Goal: Task Accomplishment & Management: Use online tool/utility

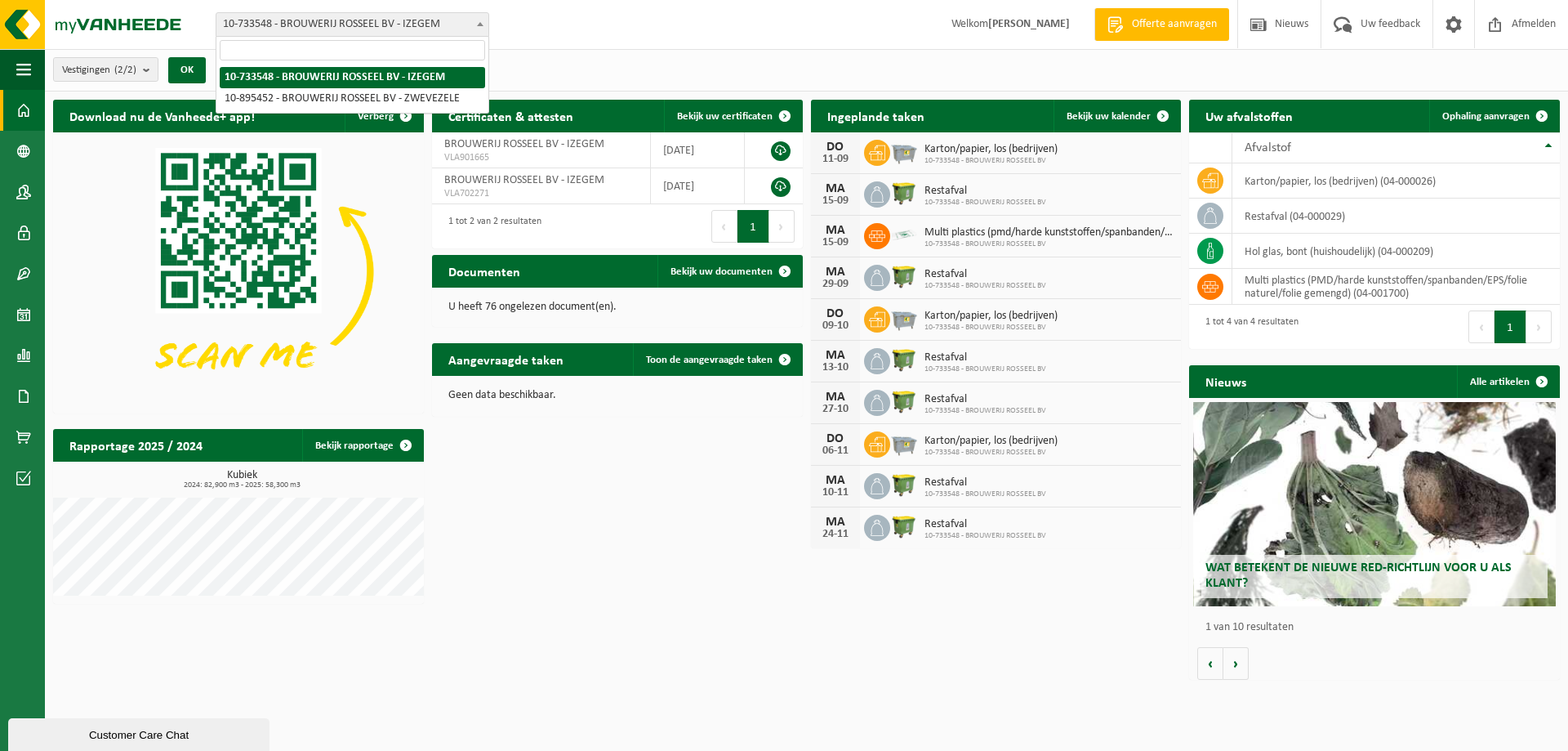
click at [477, 20] on span at bounding box center [480, 23] width 16 height 22
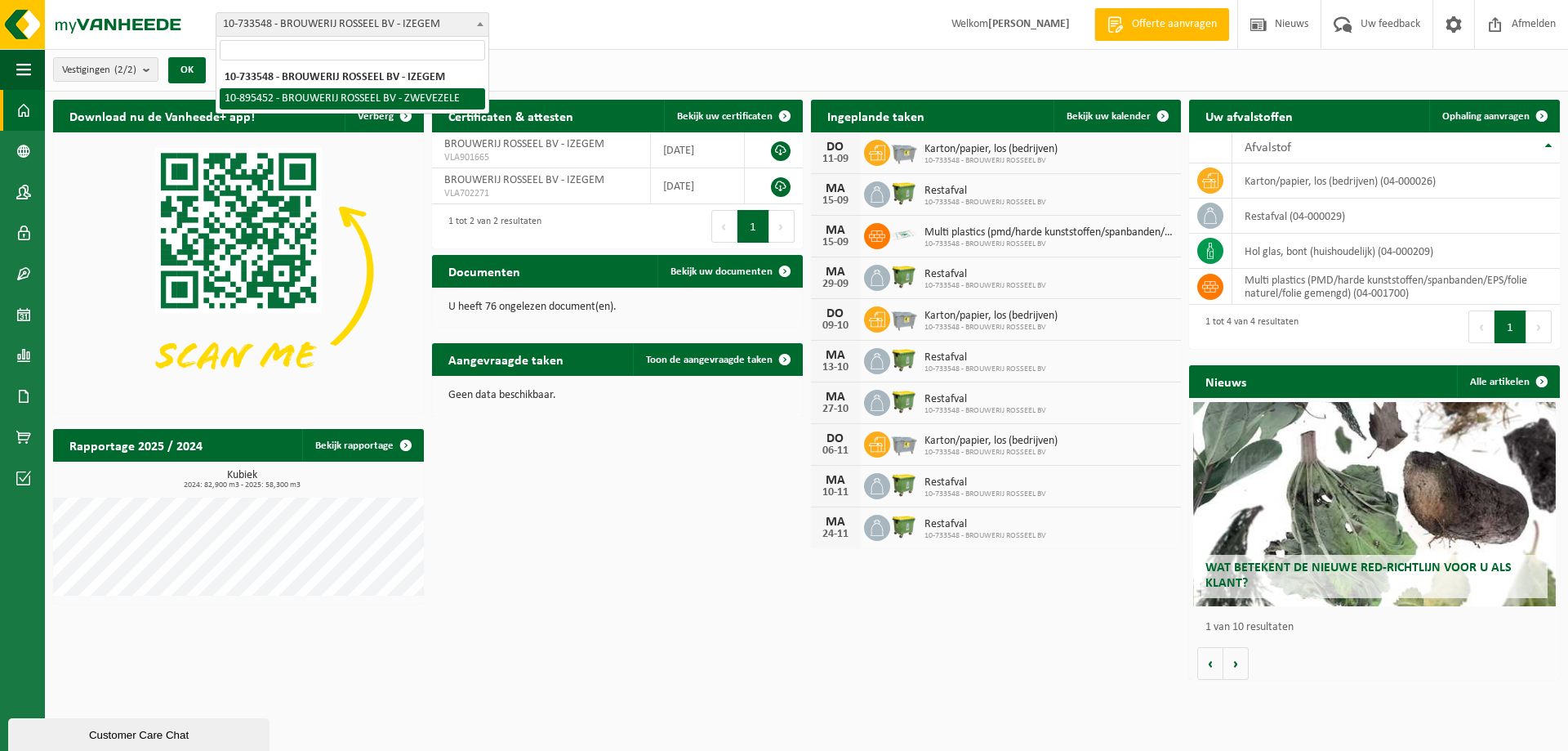
select select "116853"
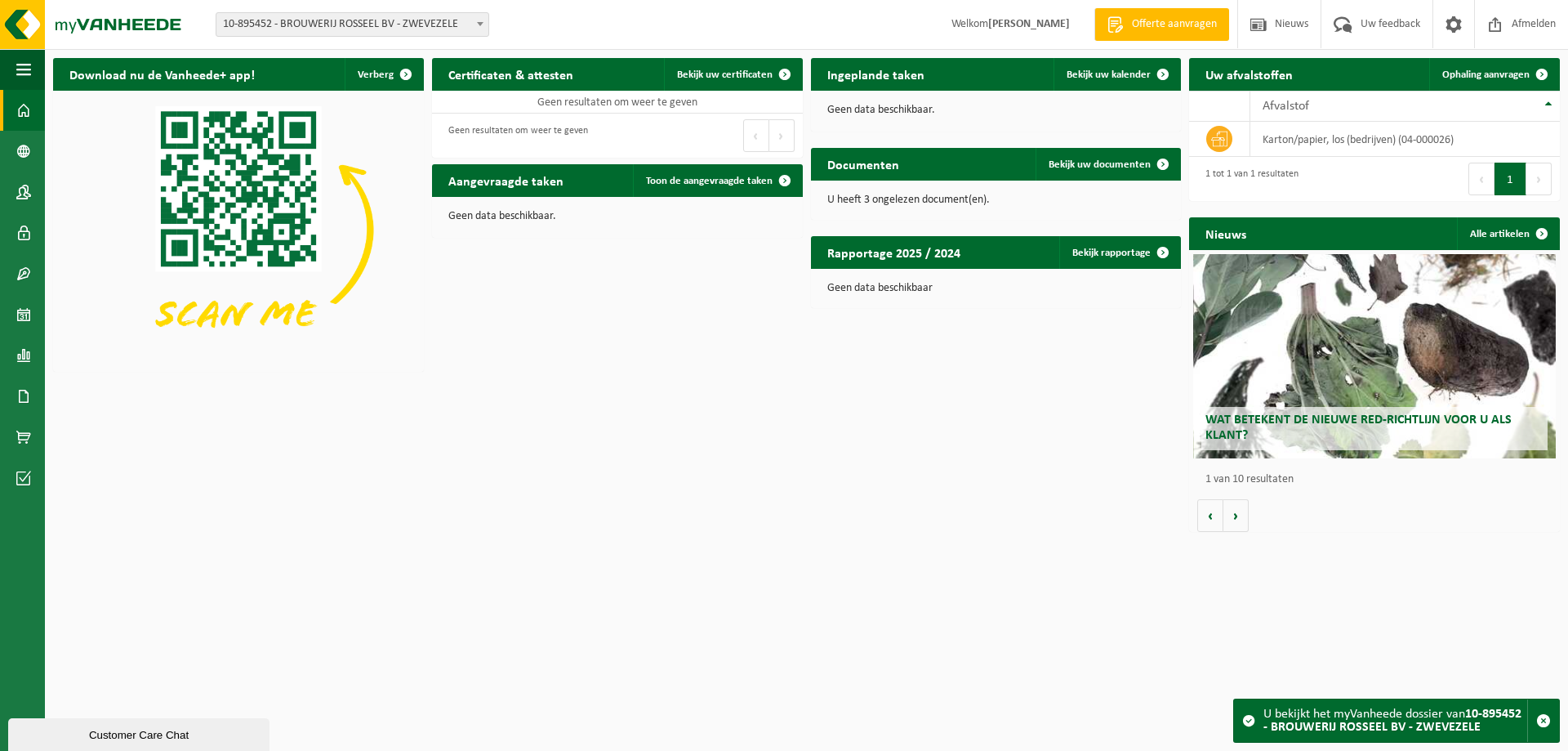
click at [910, 108] on p "Geen data beschikbaar." at bounding box center [995, 111] width 338 height 11
click at [1310, 142] on td "karton/papier, los (bedrijven) (04-000026)" at bounding box center [1405, 139] width 309 height 35
click at [1480, 72] on span "Ophaling aanvragen" at bounding box center [1485, 74] width 87 height 10
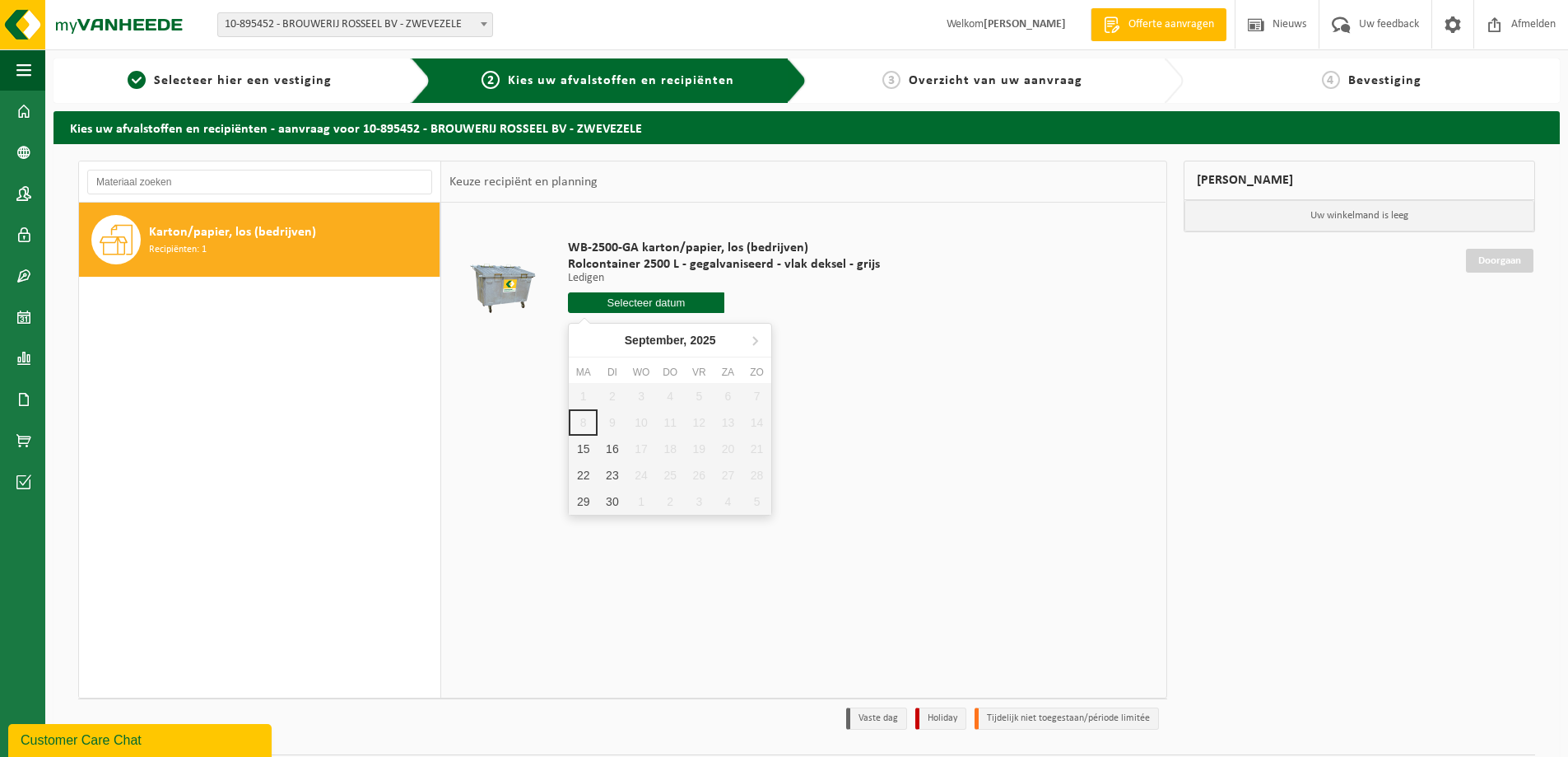
click at [629, 303] on input "text" at bounding box center [646, 302] width 157 height 21
click at [237, 233] on span "Karton/papier, los (bedrijven)" at bounding box center [232, 232] width 167 height 20
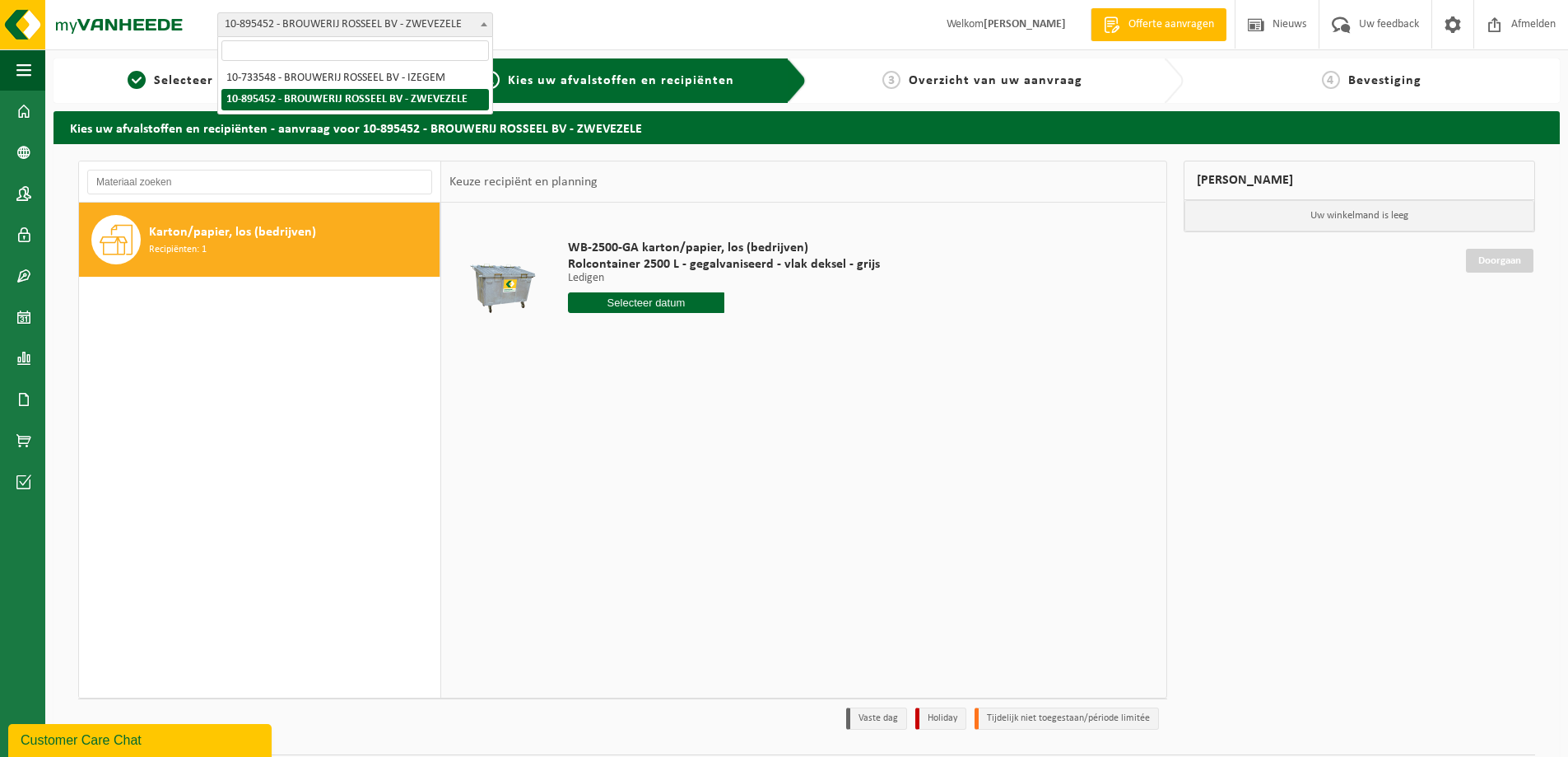
click at [482, 25] on b at bounding box center [484, 25] width 7 height 4
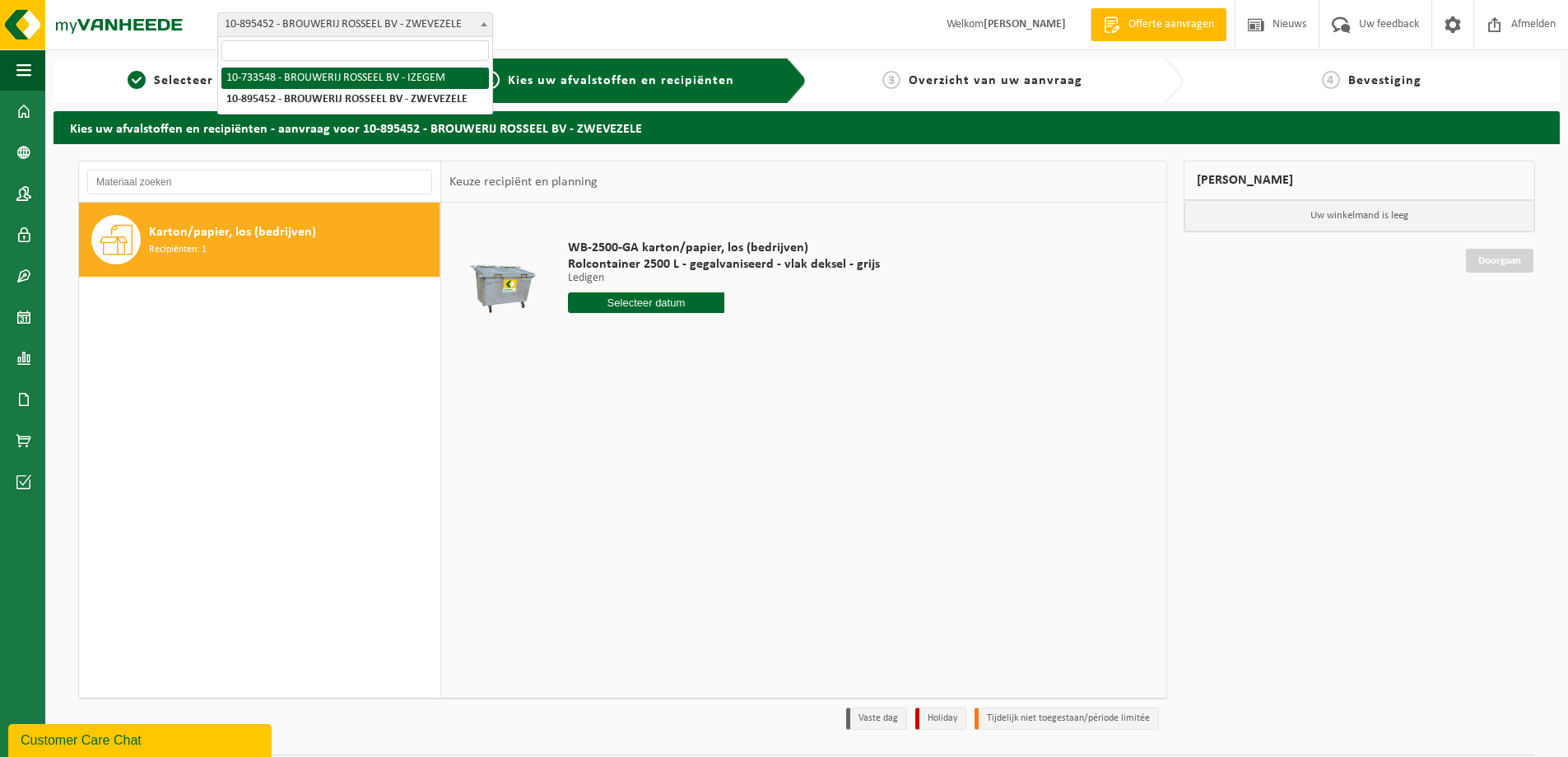
select select "19183"
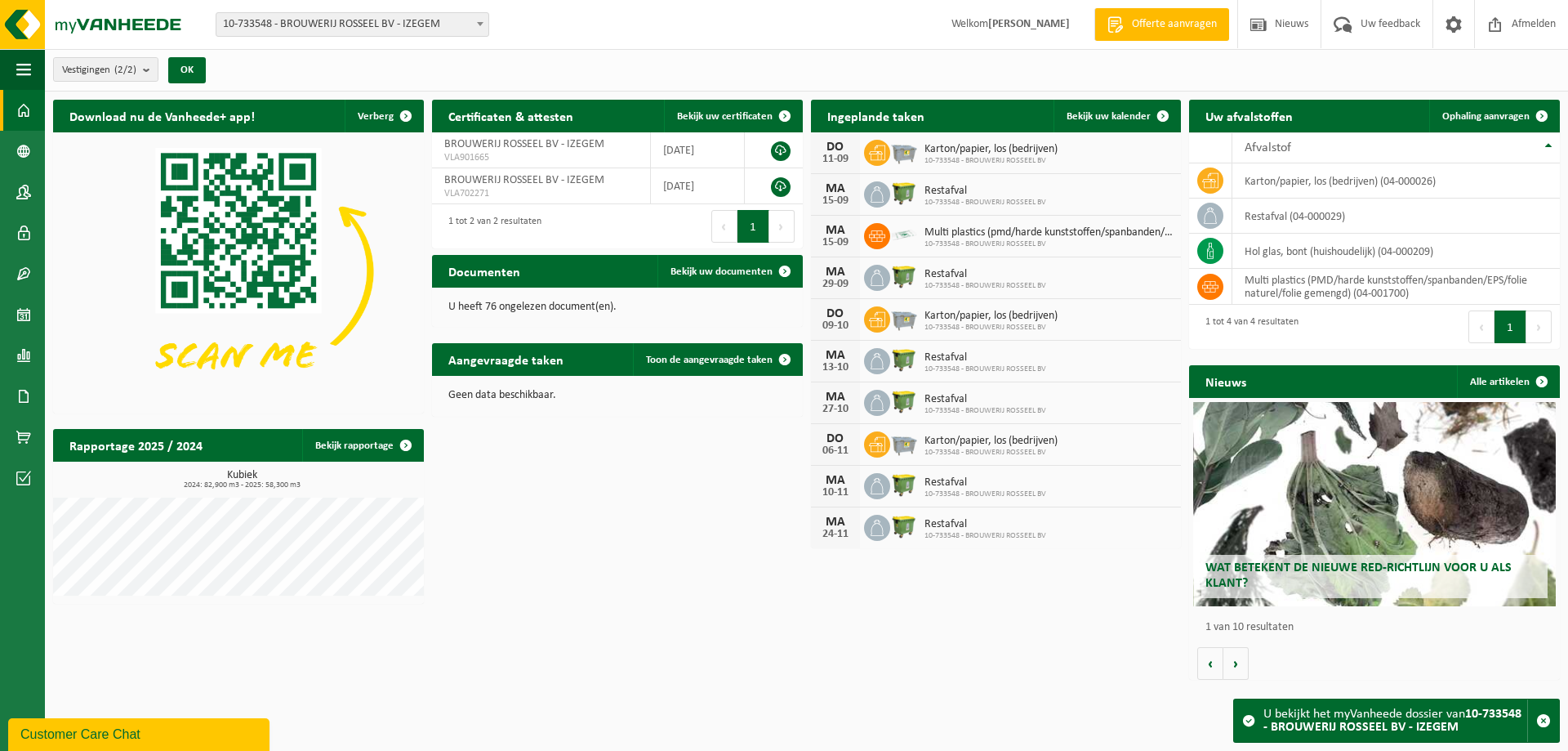
drag, startPoint x: 1050, startPoint y: 245, endPoint x: 1188, endPoint y: 783, distance: 555.4
click at [1188, 750] on html "Vestiging: 10-733548 - BROUWERIJ ROSSEEL BV - IZEGEM 10-895452 - BROUWERIJ ROSS…" at bounding box center [784, 375] width 1568 height 751
click at [644, 545] on div "Download nu de Vanheede+ app! Verberg Certificaten & attesten Bekijk uw certifi…" at bounding box center [806, 390] width 1515 height 596
click at [479, 24] on b at bounding box center [480, 24] width 7 height 4
select select "116853"
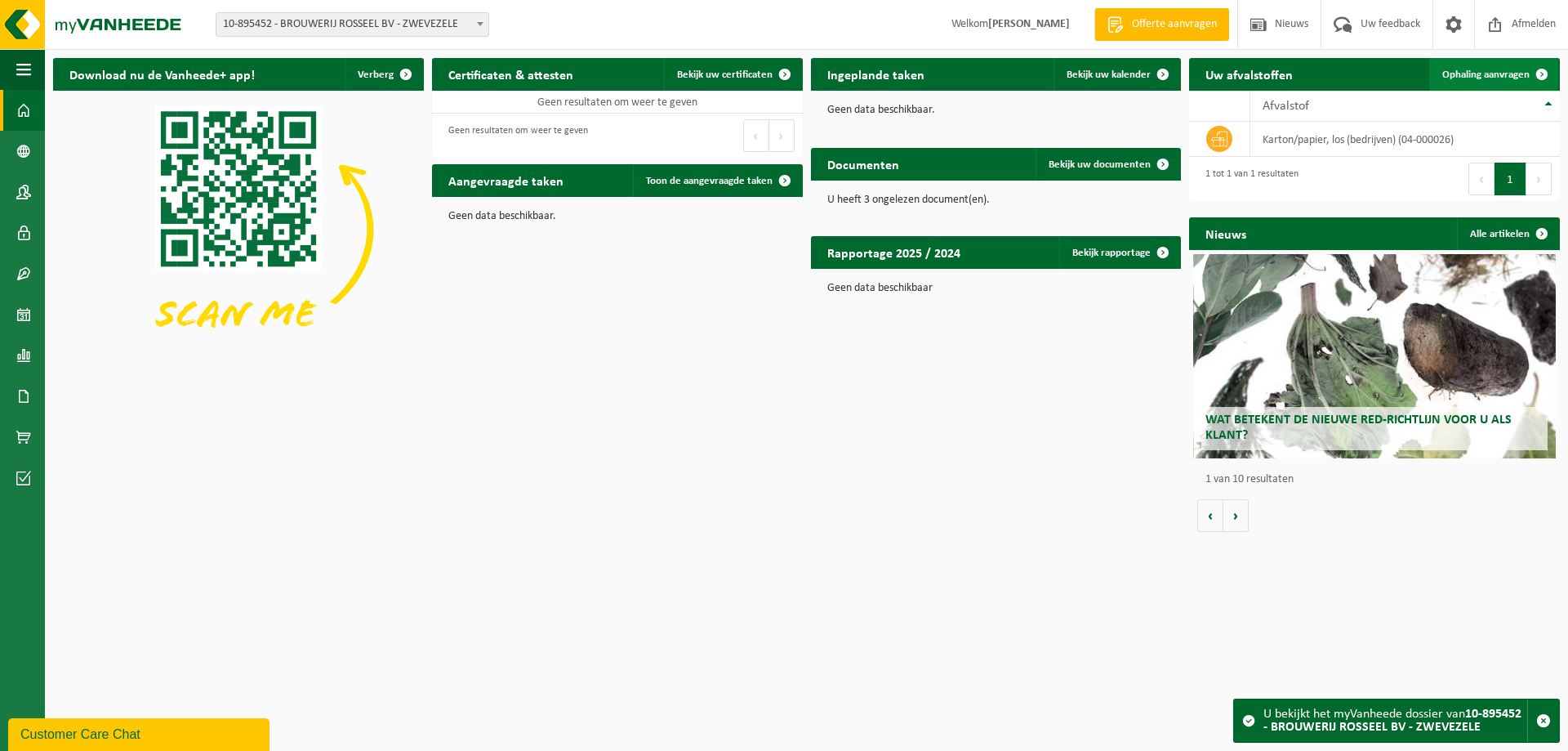
click at [1477, 72] on span "Ophaling aanvragen" at bounding box center [1485, 74] width 87 height 10
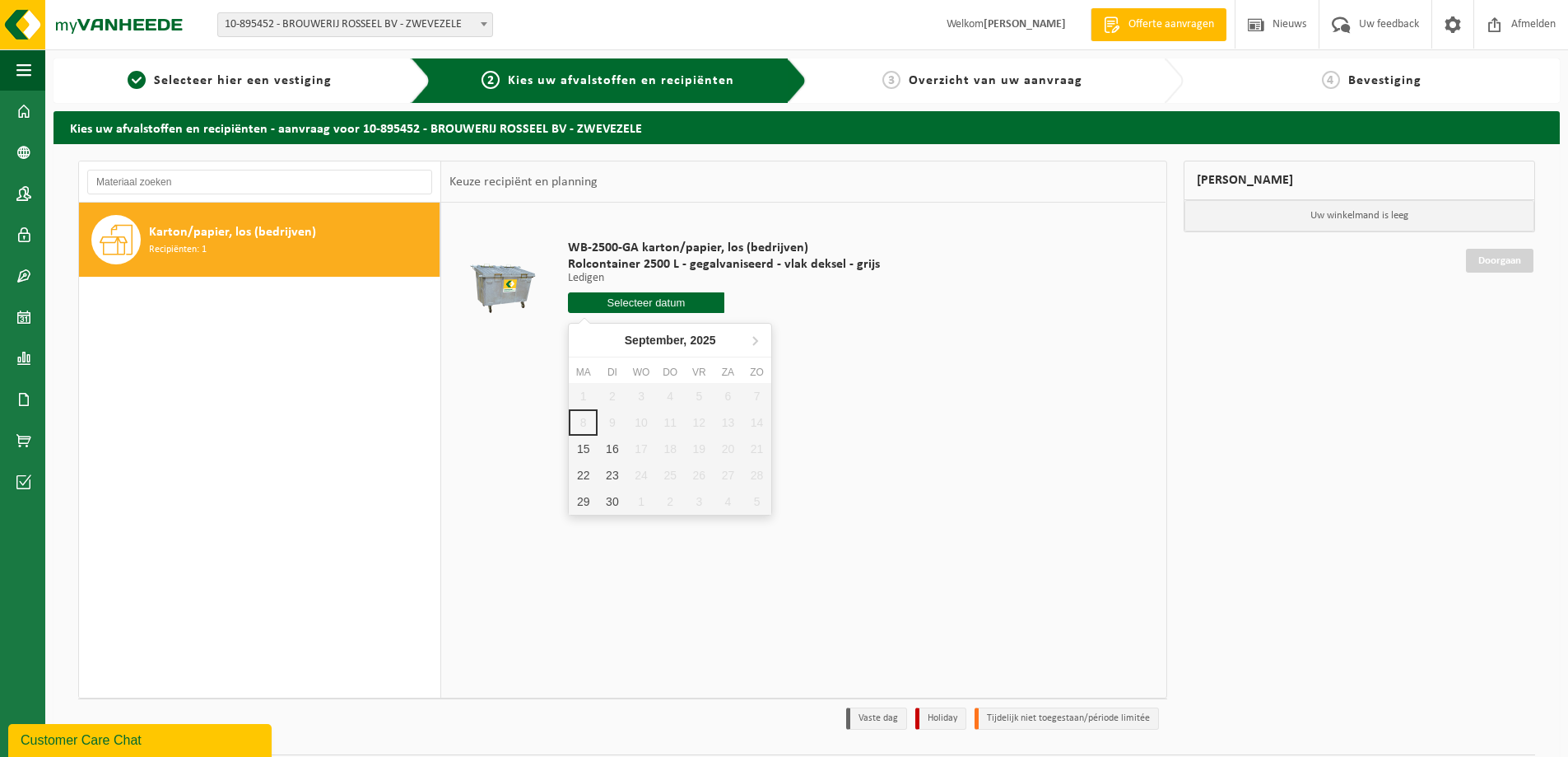
click at [631, 298] on input "text" at bounding box center [646, 302] width 157 height 21
click at [587, 446] on div "15" at bounding box center [583, 449] width 28 height 26
type input "Van [DATE]"
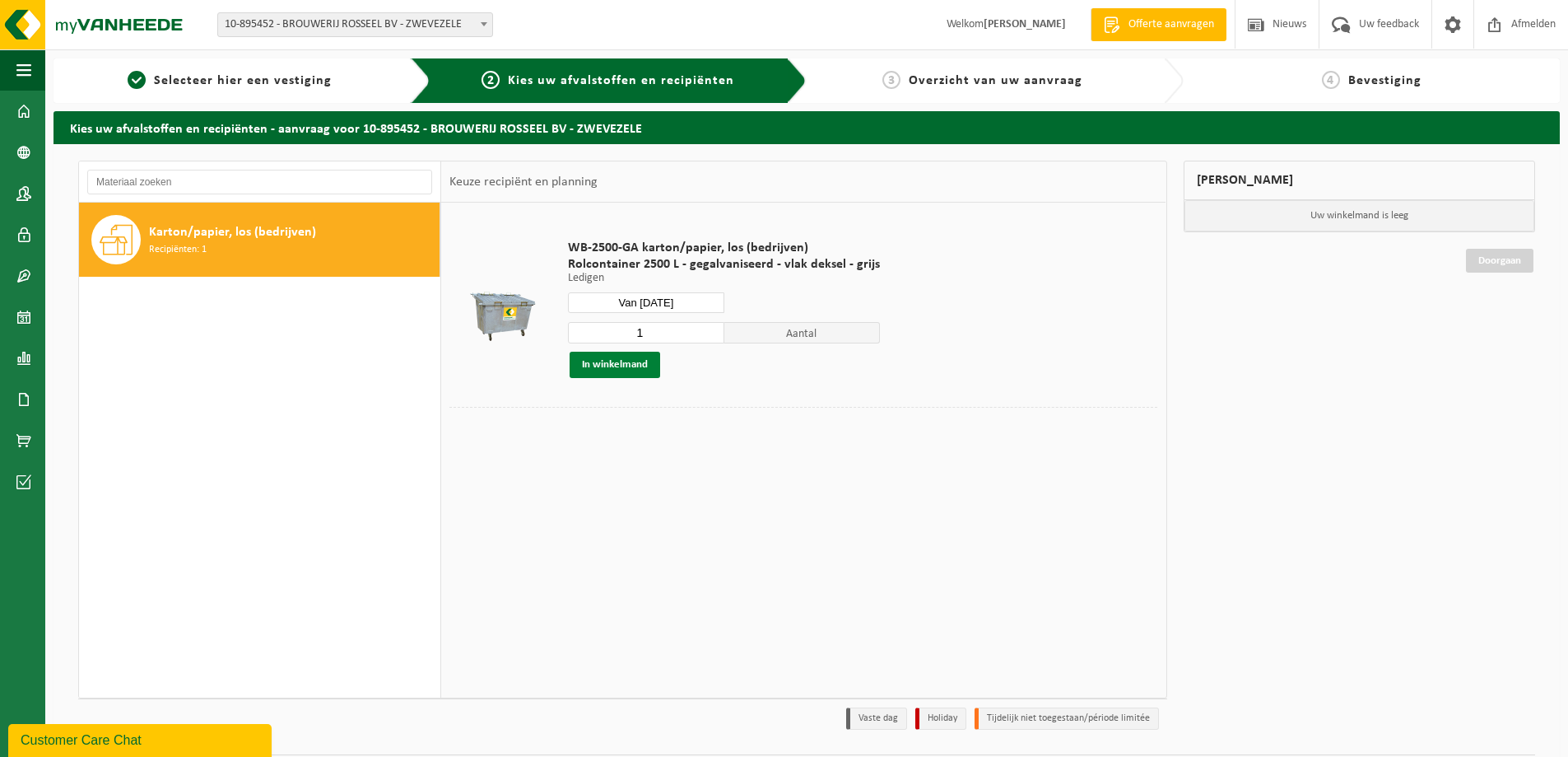
click at [625, 364] on button "In winkelmand" at bounding box center [615, 365] width 91 height 26
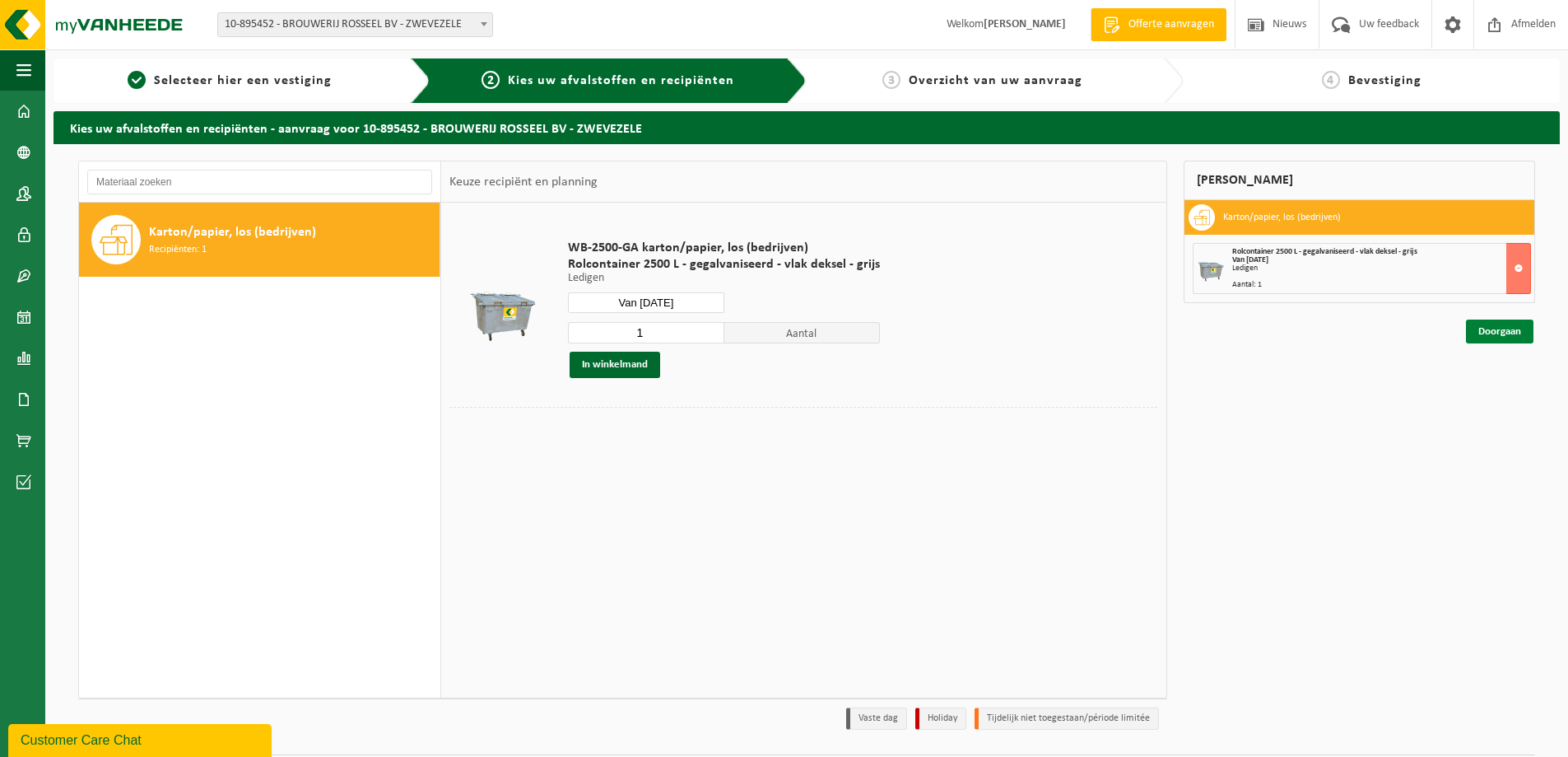
click at [1497, 333] on link "Doorgaan" at bounding box center [1499, 331] width 67 height 24
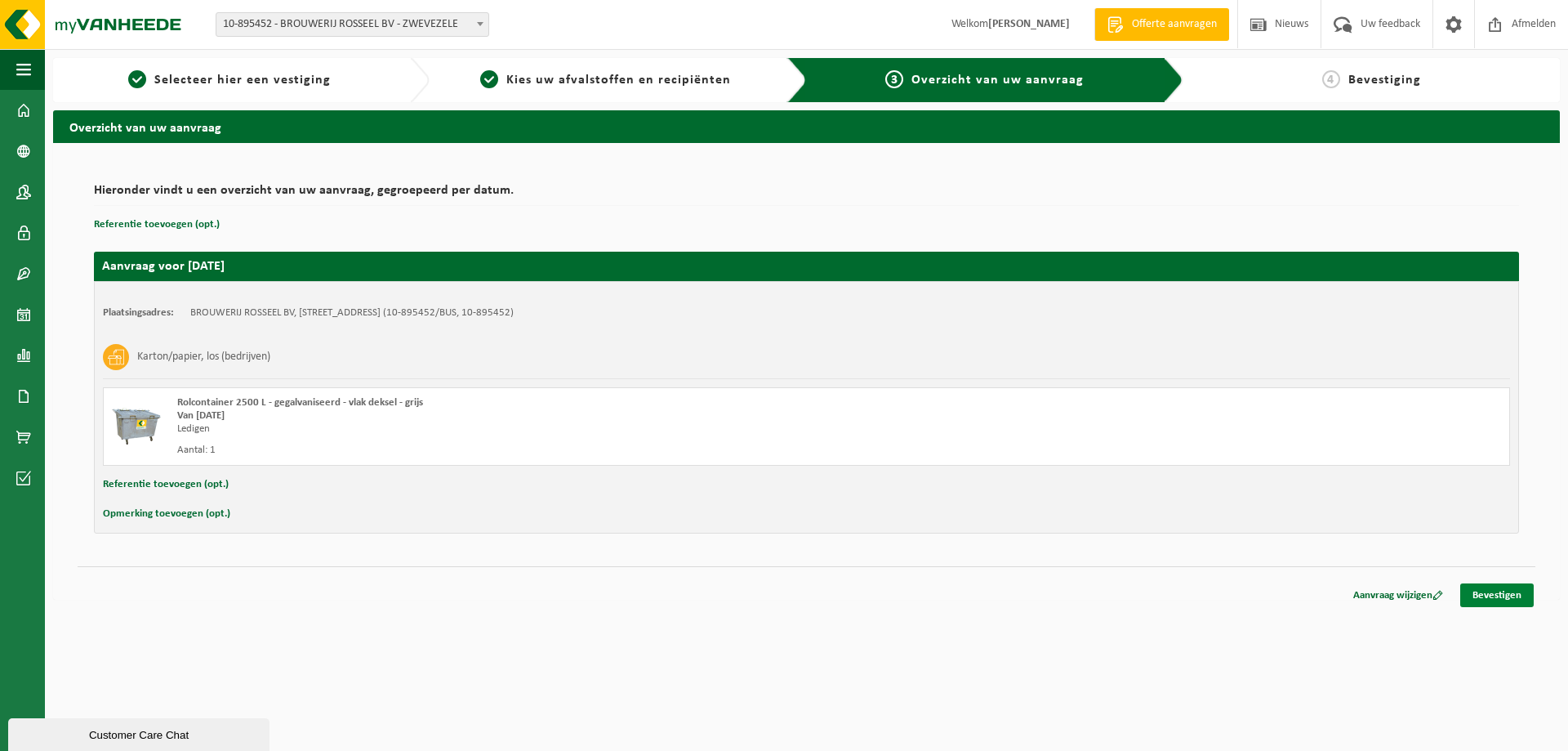
click at [1484, 591] on link "Bevestigen" at bounding box center [1497, 594] width 73 height 23
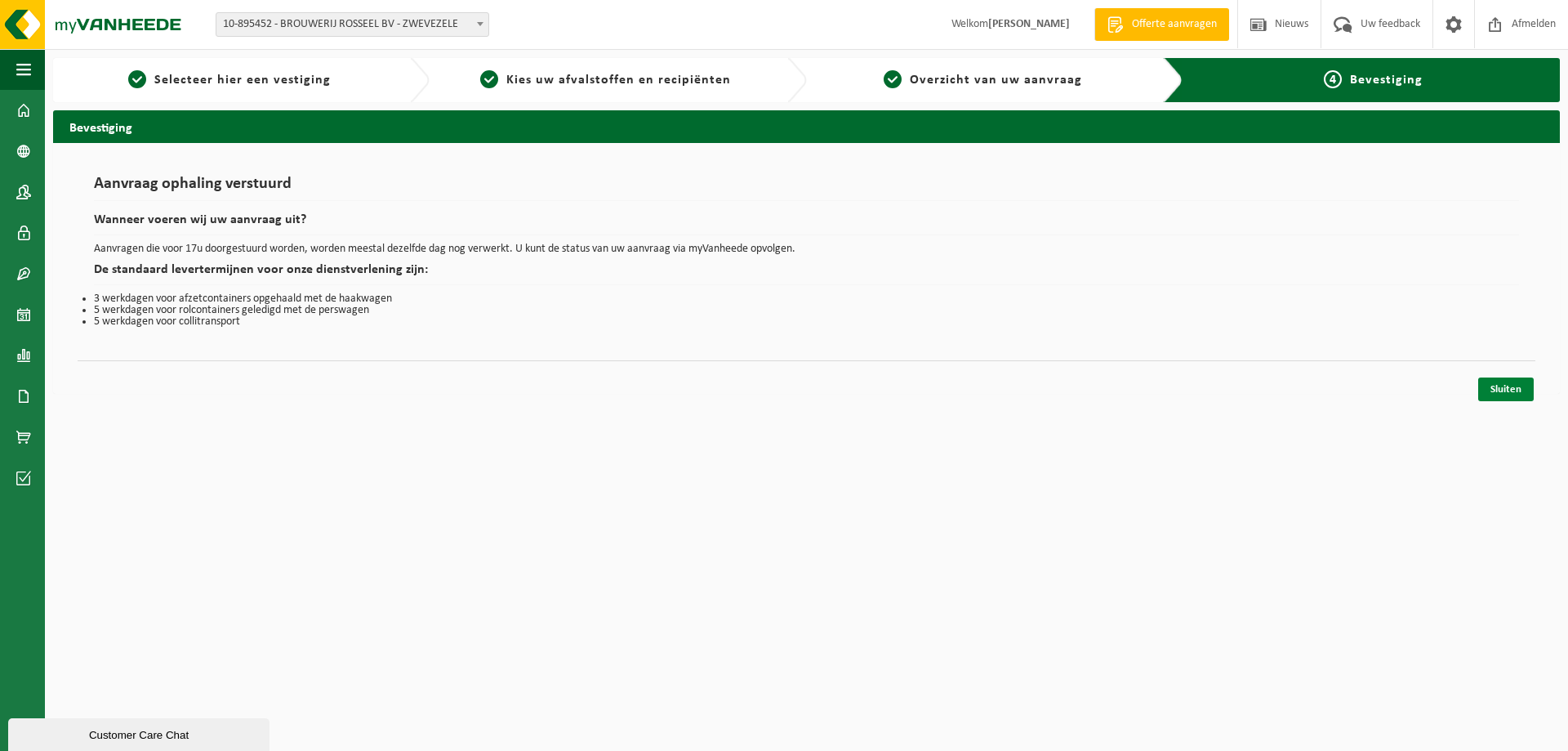
click at [1510, 389] on link "Sluiten" at bounding box center [1505, 388] width 55 height 23
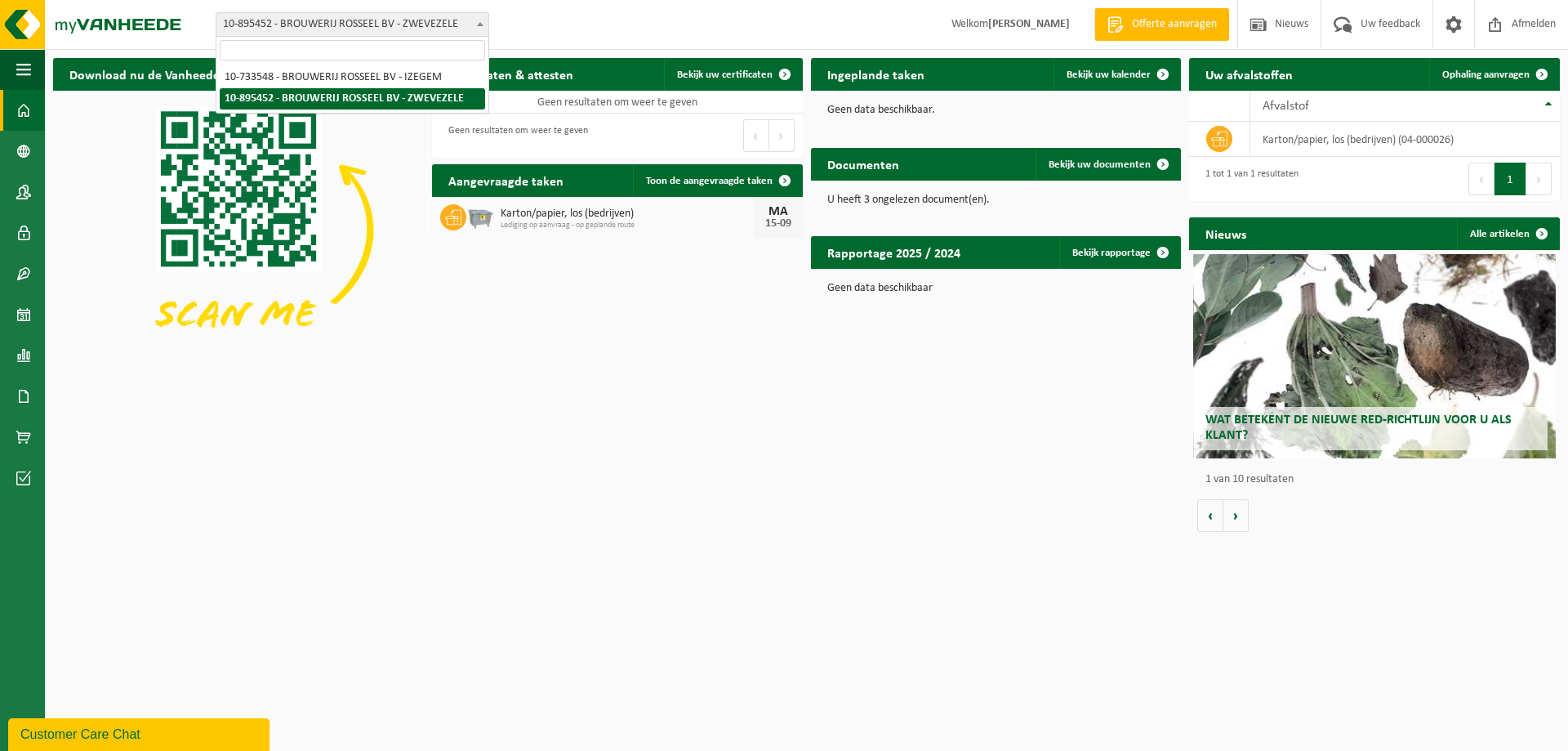
click at [480, 23] on b at bounding box center [480, 24] width 7 height 4
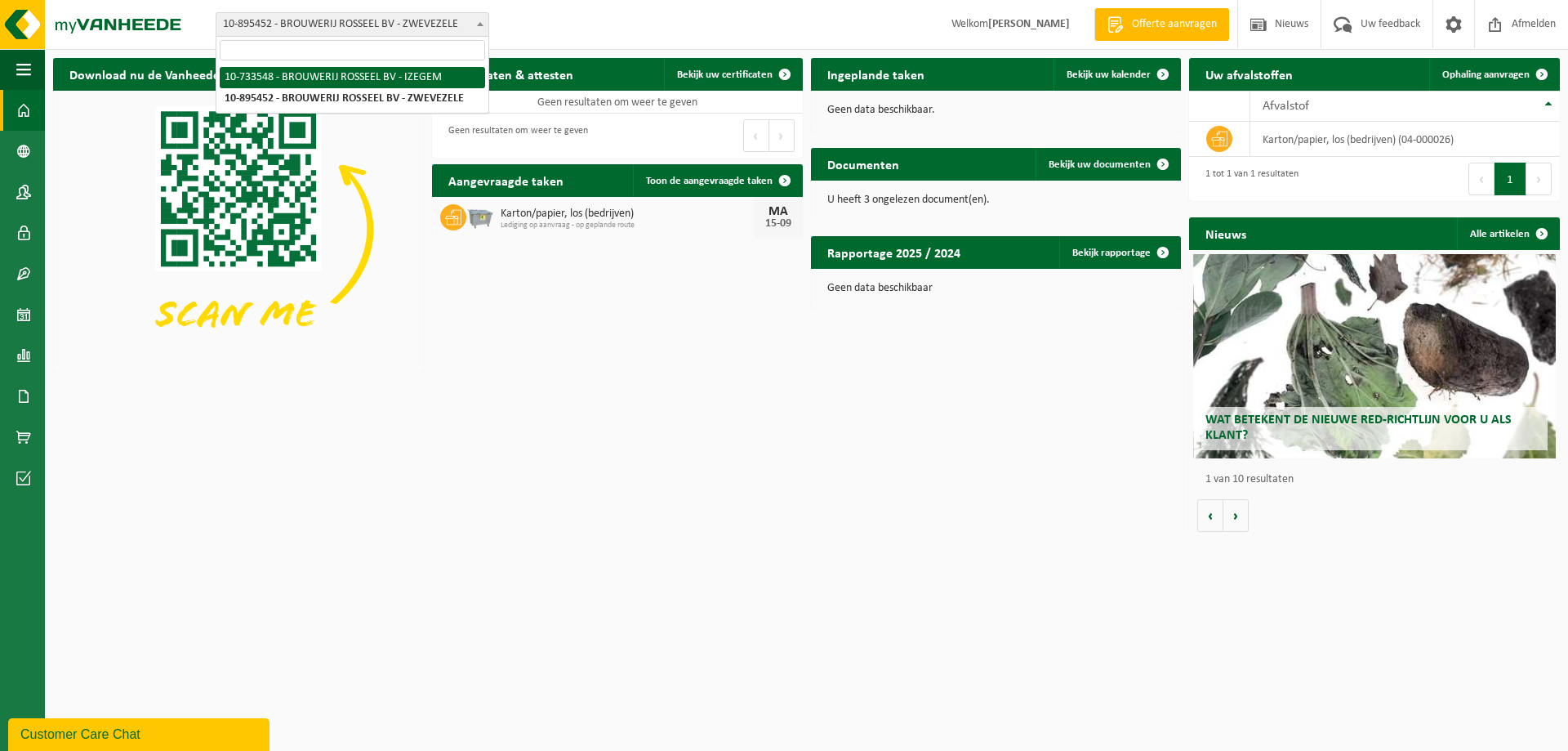
select select "19183"
